Goal: Task Accomplishment & Management: Use online tool/utility

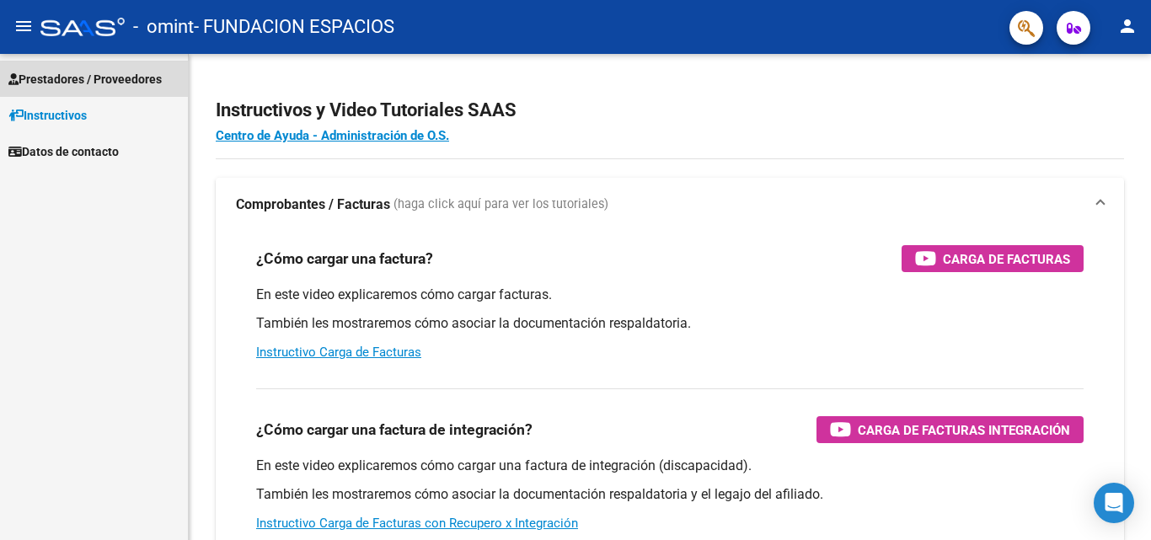
click at [139, 74] on span "Prestadores / Proveedores" at bounding box center [84, 79] width 153 height 19
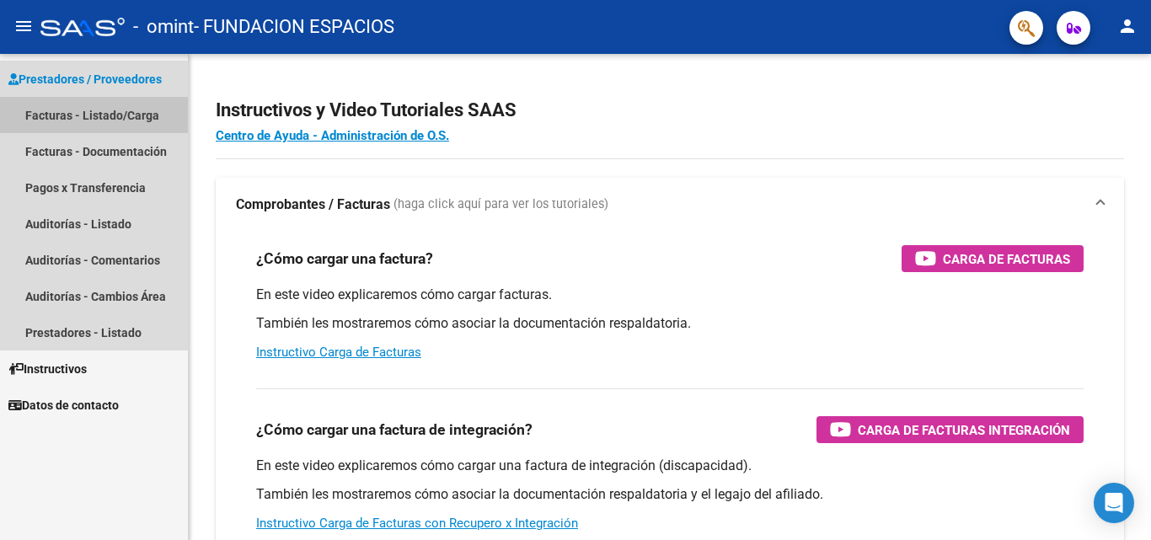
click at [128, 108] on link "Facturas - Listado/Carga" at bounding box center [94, 115] width 188 height 36
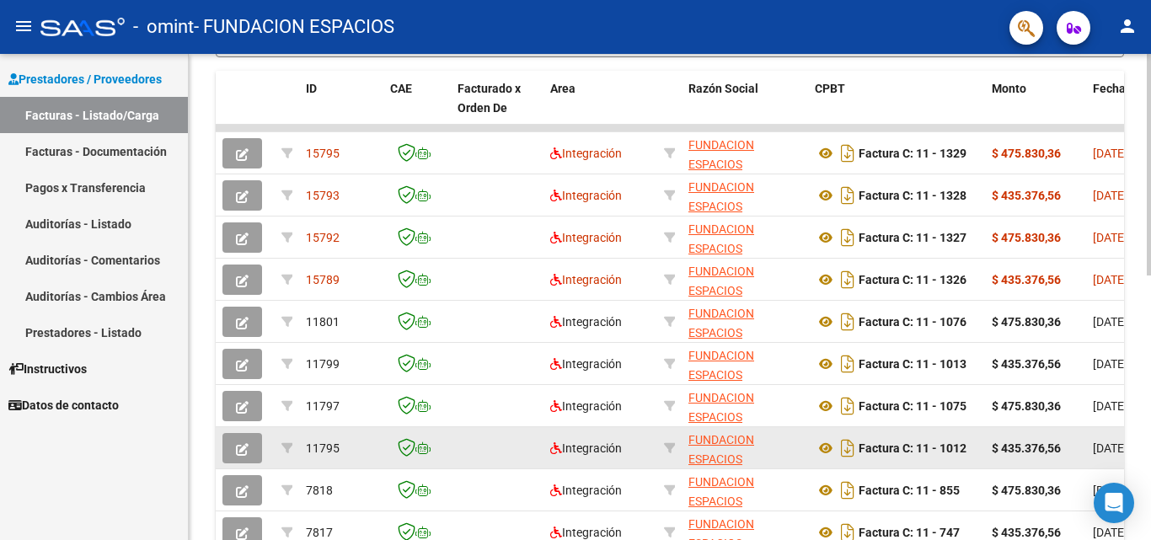
scroll to position [414, 0]
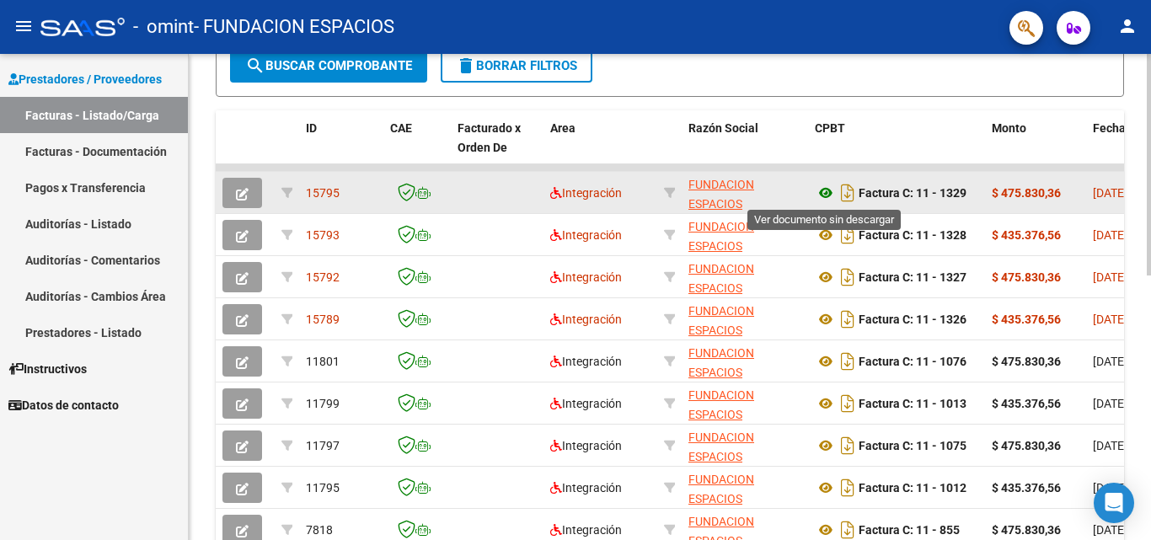
click at [822, 187] on icon at bounding box center [826, 193] width 22 height 20
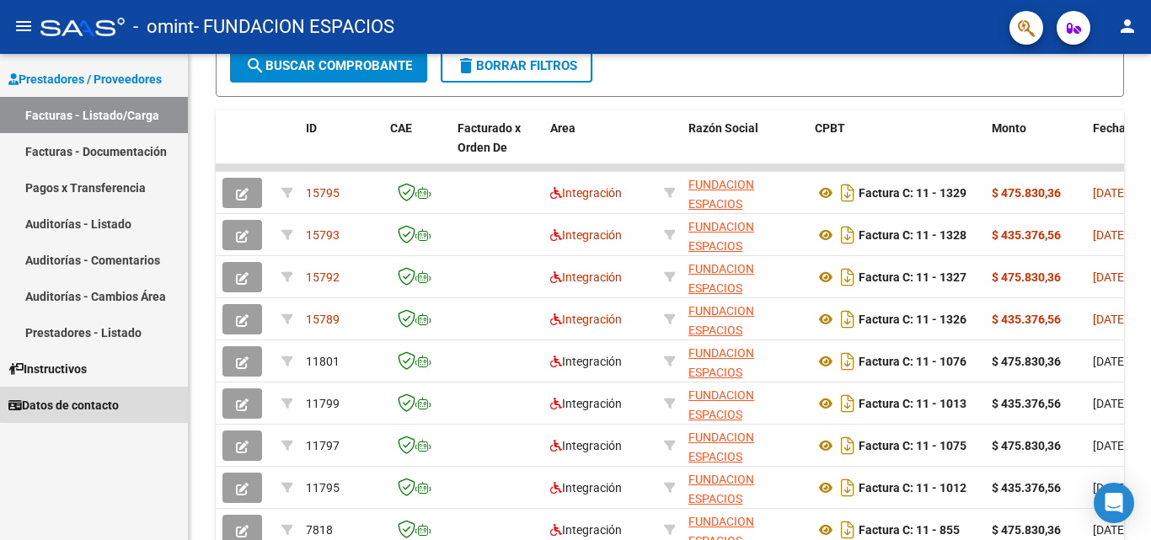
click at [107, 402] on span "Datos de contacto" at bounding box center [63, 405] width 110 height 19
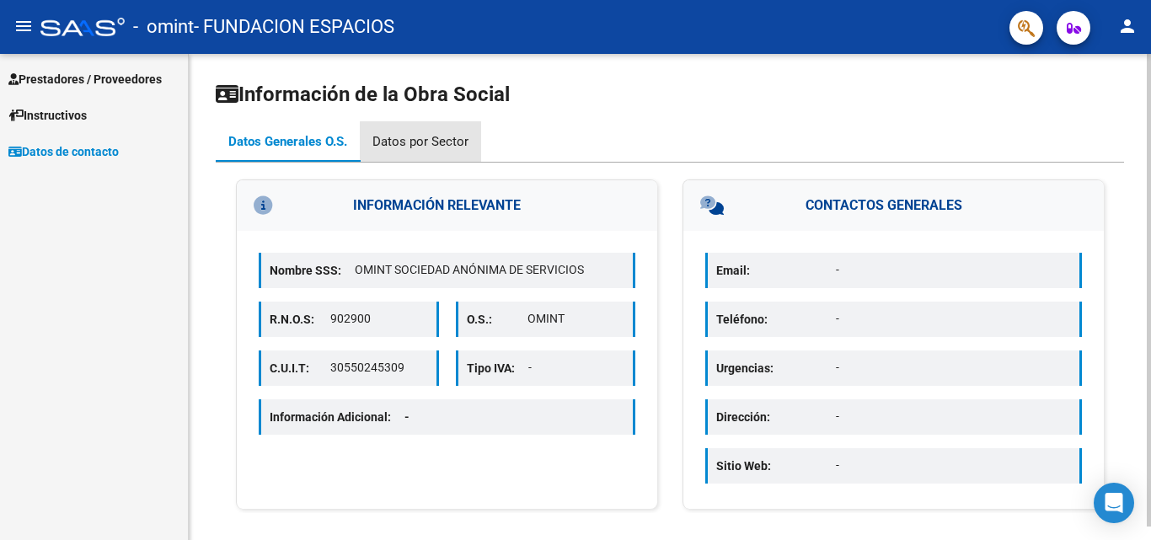
click at [439, 142] on div "Datos por Sector" at bounding box center [420, 141] width 96 height 19
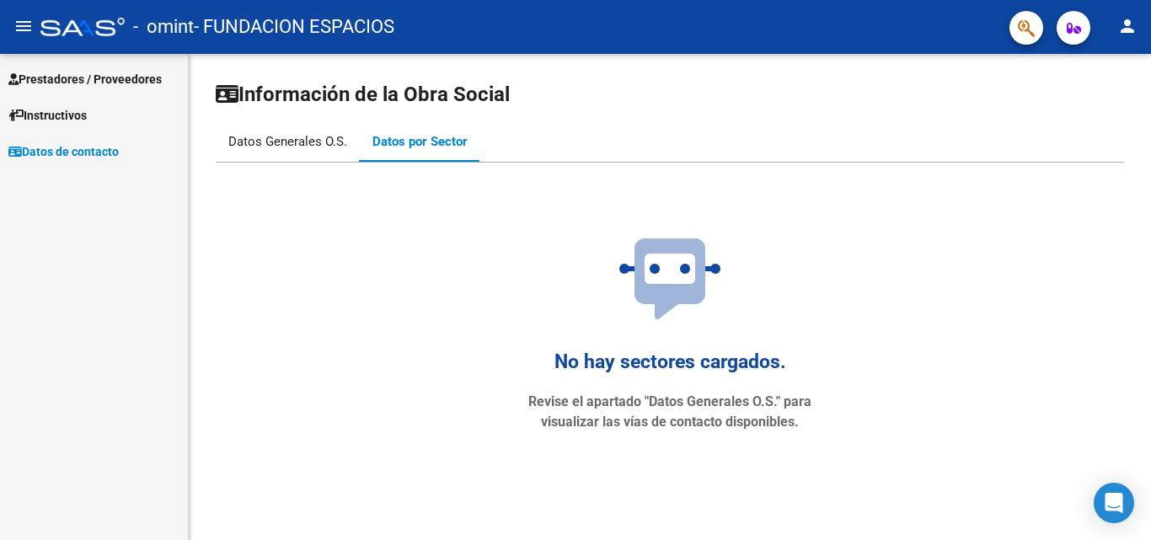
click at [334, 144] on div "Datos Generales O.S." at bounding box center [287, 141] width 119 height 19
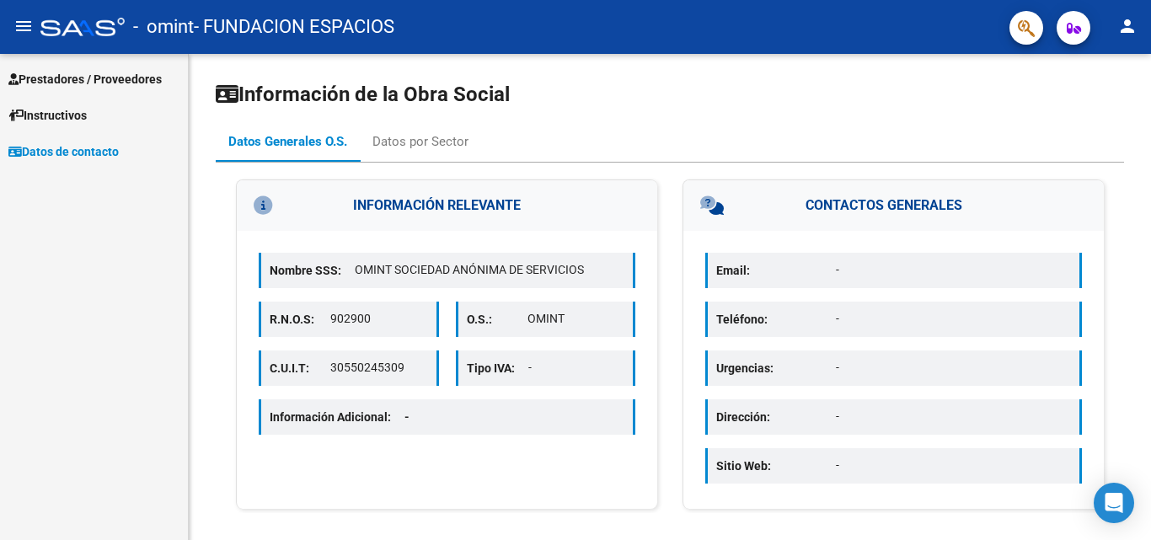
click at [138, 70] on span "Prestadores / Proveedores" at bounding box center [84, 79] width 153 height 19
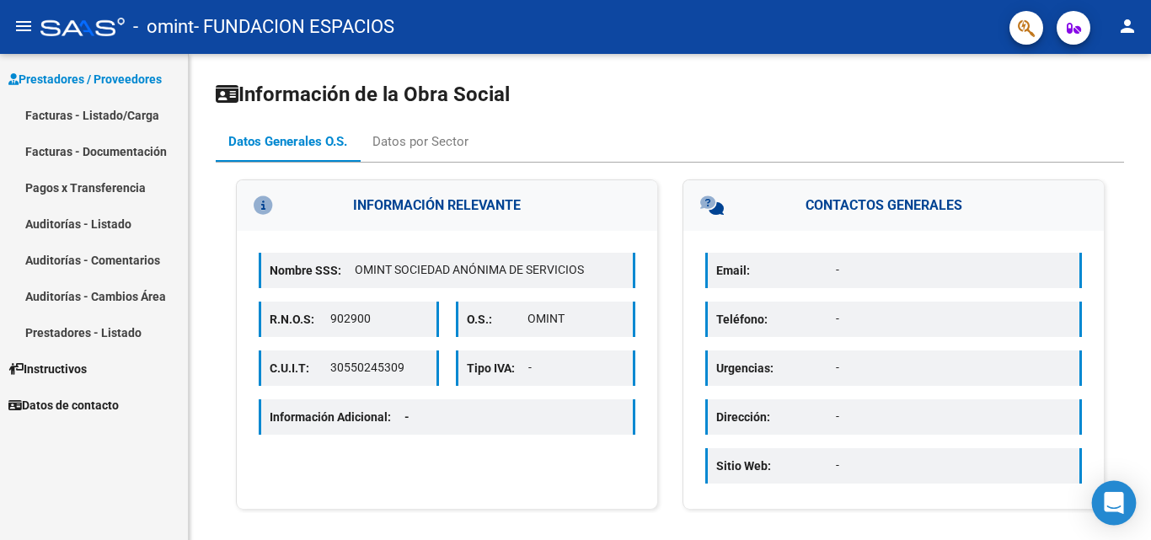
click at [1111, 510] on icon "Open Intercom Messenger" at bounding box center [1113, 503] width 19 height 22
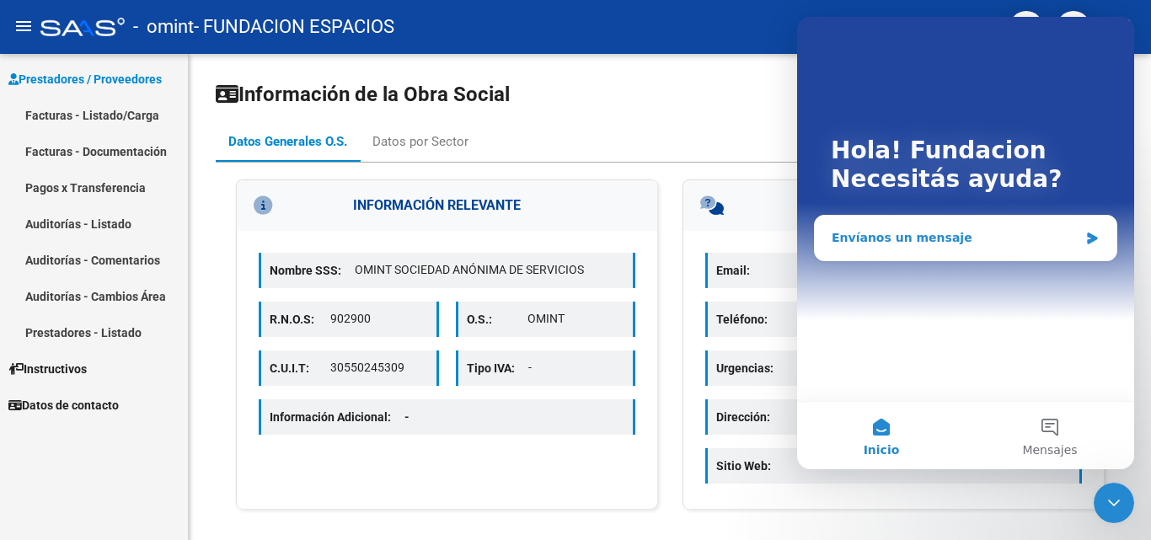
click at [928, 237] on div "Envíanos un mensaje" at bounding box center [955, 238] width 247 height 18
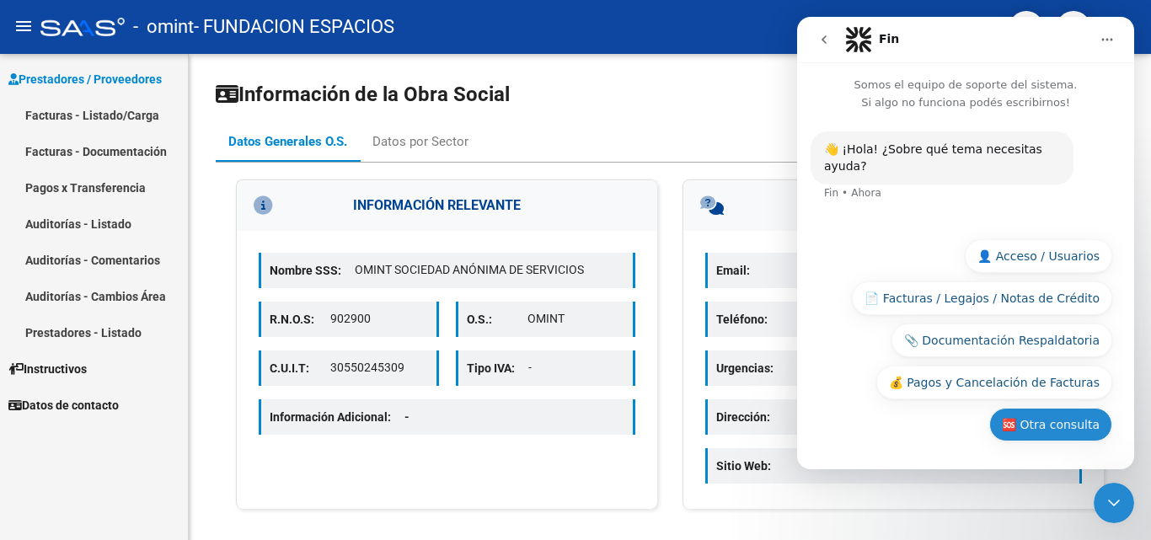
click at [1071, 419] on button "🆘 Otra consulta" at bounding box center [1050, 425] width 123 height 34
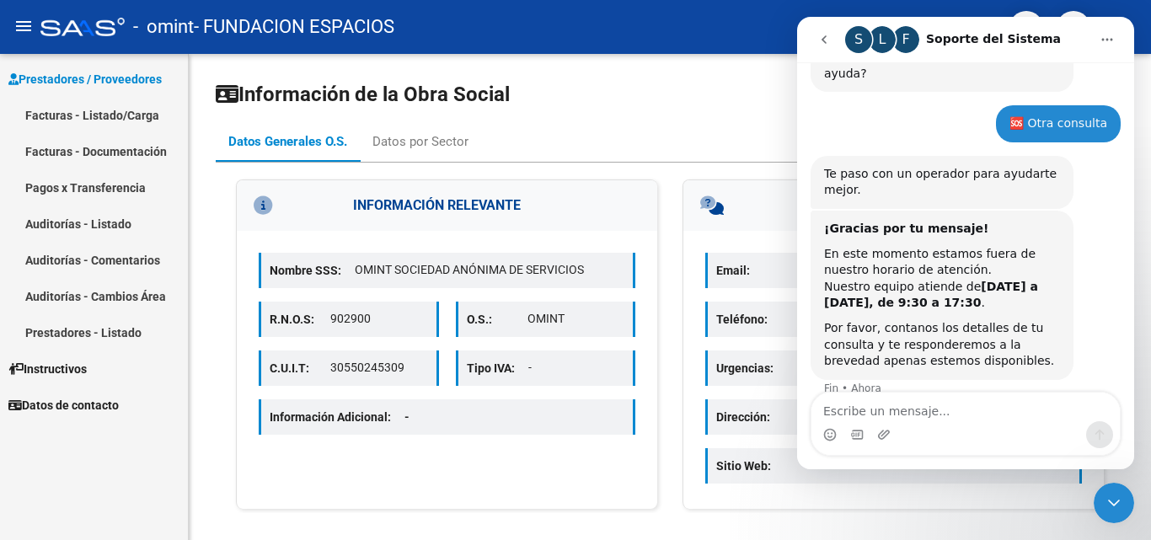
scroll to position [99, 0]
